Goal: Information Seeking & Learning: Stay updated

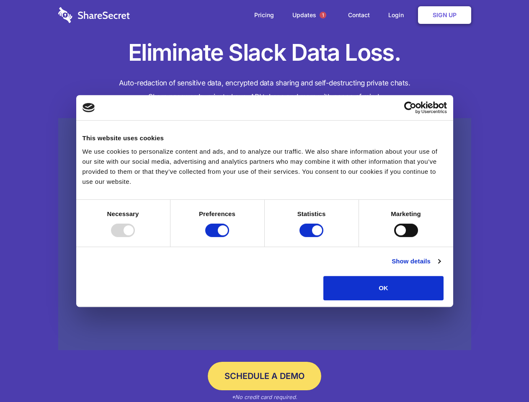
click at [135, 237] on div at bounding box center [123, 230] width 24 height 13
click at [229, 237] on input "Preferences" at bounding box center [217, 230] width 24 height 13
checkbox input "false"
click at [312, 237] on input "Statistics" at bounding box center [311, 230] width 24 height 13
checkbox input "false"
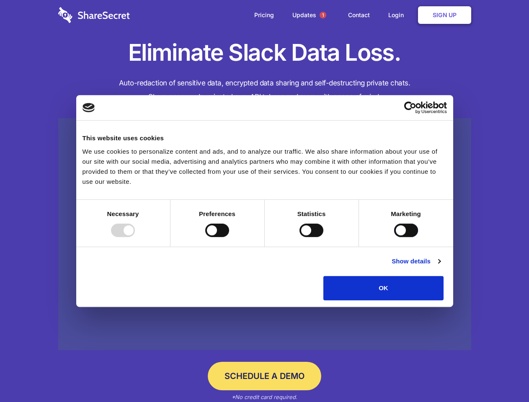
click at [394, 237] on input "Marketing" at bounding box center [406, 230] width 24 height 13
checkbox input "true"
click at [440, 266] on link "Show details" at bounding box center [416, 261] width 49 height 10
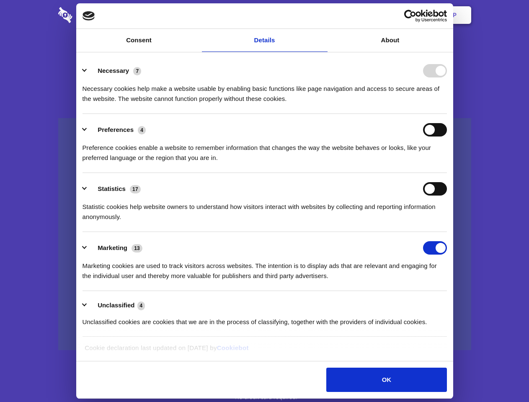
click at [447, 104] on div "Necessary cookies help make a website usable by enabling basic functions like p…" at bounding box center [265, 90] width 364 height 26
click at [322, 15] on span "1" at bounding box center [323, 15] width 7 height 7
